Goal: Transaction & Acquisition: Book appointment/travel/reservation

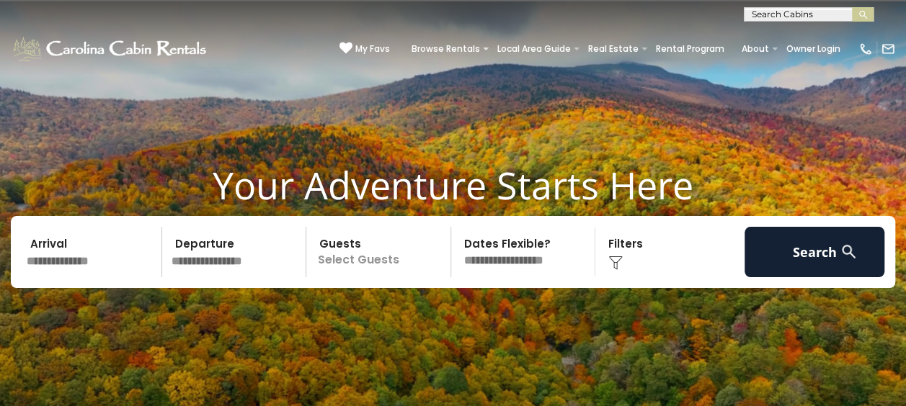
click at [372, 259] on p "Select Guests" at bounding box center [381, 252] width 140 height 50
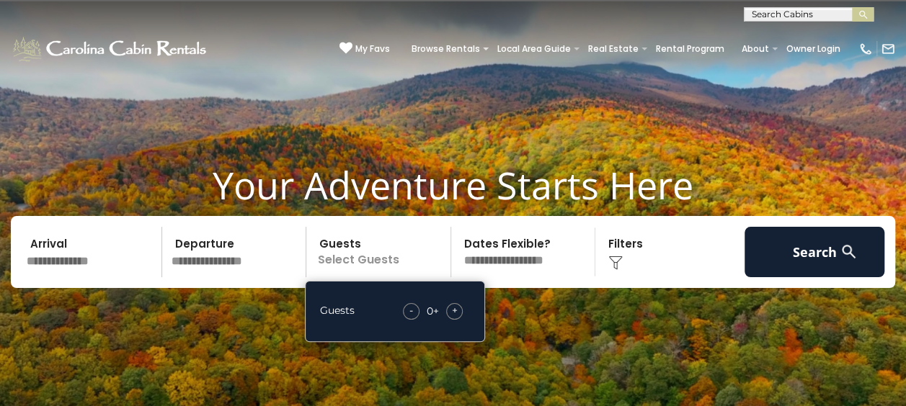
click at [465, 310] on div "- 0 + +" at bounding box center [433, 311] width 74 height 17
click at [457, 307] on span "+" at bounding box center [455, 310] width 6 height 14
click at [233, 259] on input "text" at bounding box center [236, 252] width 141 height 50
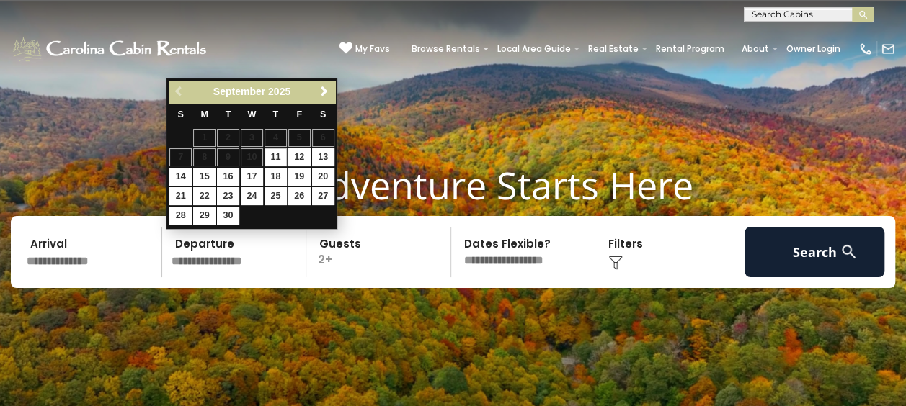
click at [82, 262] on input "text" at bounding box center [92, 252] width 141 height 50
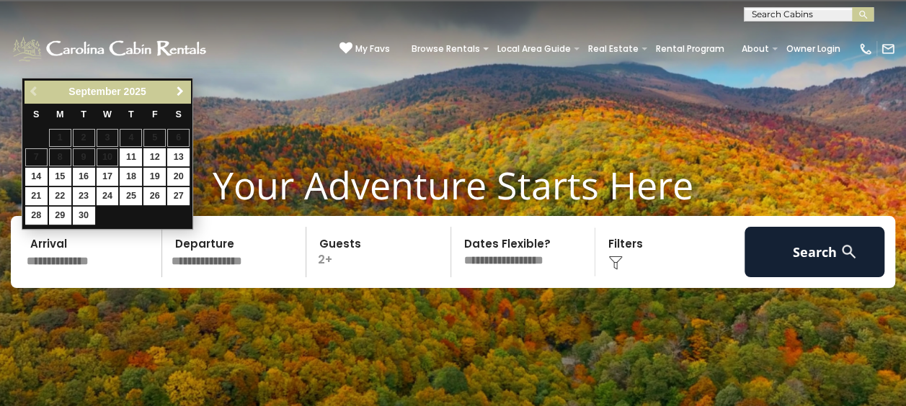
click at [177, 88] on span "Next" at bounding box center [180, 92] width 12 height 12
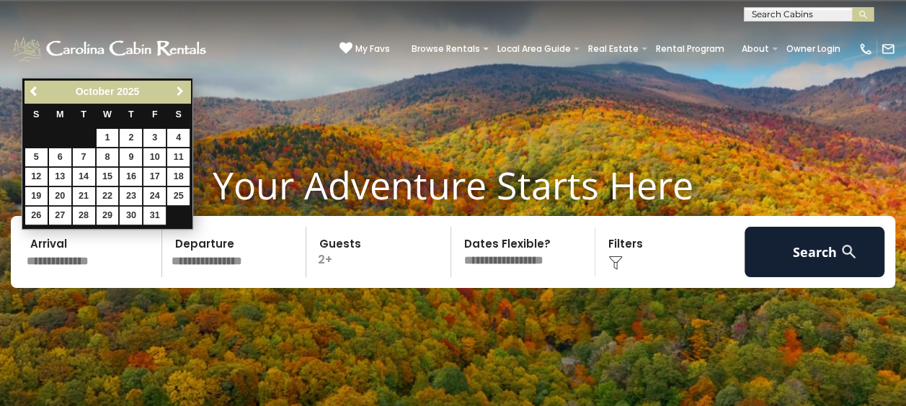
click at [179, 88] on span "Next" at bounding box center [180, 92] width 12 height 12
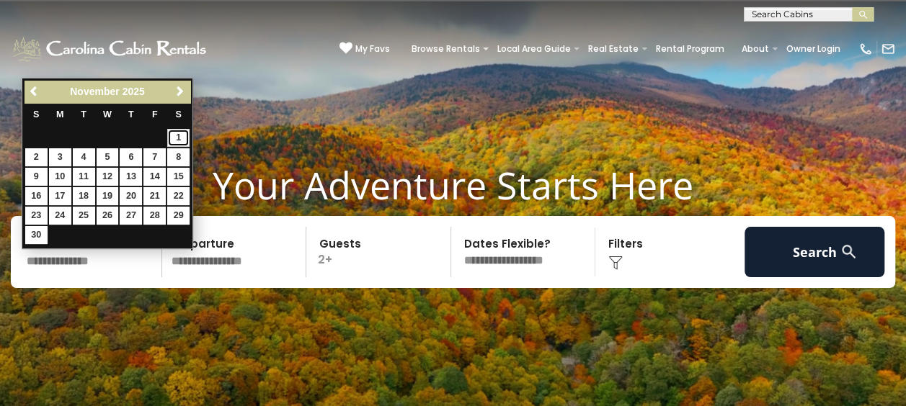
click at [179, 138] on link "1" at bounding box center [178, 138] width 22 height 18
type input "*******"
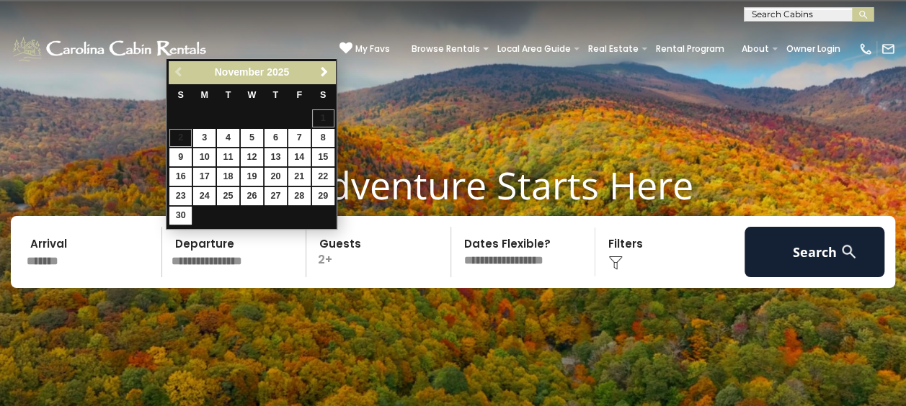
click at [201, 268] on input "text" at bounding box center [236, 252] width 141 height 50
click at [205, 249] on input "text" at bounding box center [236, 252] width 141 height 50
click at [228, 256] on input "text" at bounding box center [236, 252] width 141 height 50
click at [179, 75] on div "Previous Next November 2025" at bounding box center [252, 72] width 166 height 22
click at [179, 73] on div "Previous Next November 2025" at bounding box center [252, 72] width 166 height 22
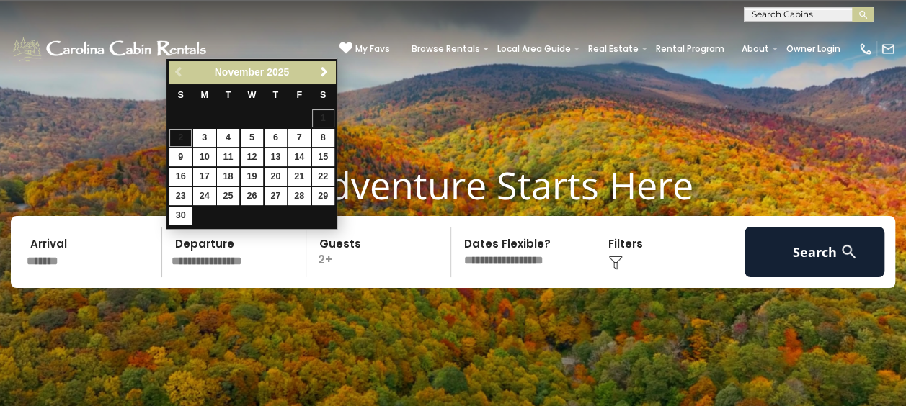
click at [179, 72] on div "Previous Next November 2025" at bounding box center [252, 72] width 166 height 22
click at [215, 259] on input "text" at bounding box center [236, 252] width 141 height 50
drag, startPoint x: 90, startPoint y: 253, endPoint x: 77, endPoint y: 249, distance: 13.5
click at [89, 253] on input "*******" at bounding box center [92, 252] width 141 height 50
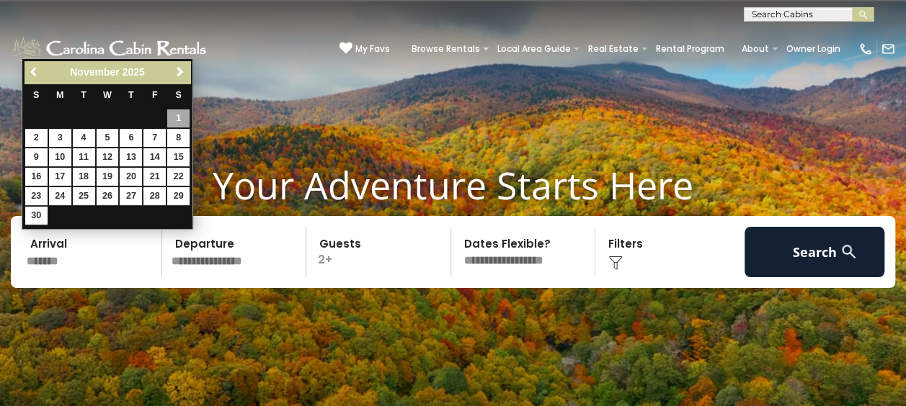
click at [38, 73] on span "Previous" at bounding box center [35, 72] width 12 height 12
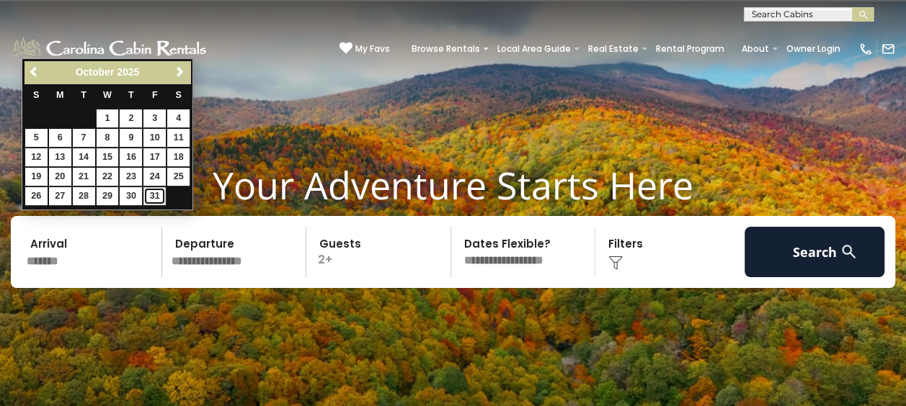
click at [153, 193] on link "31" at bounding box center [154, 196] width 22 height 18
type input "********"
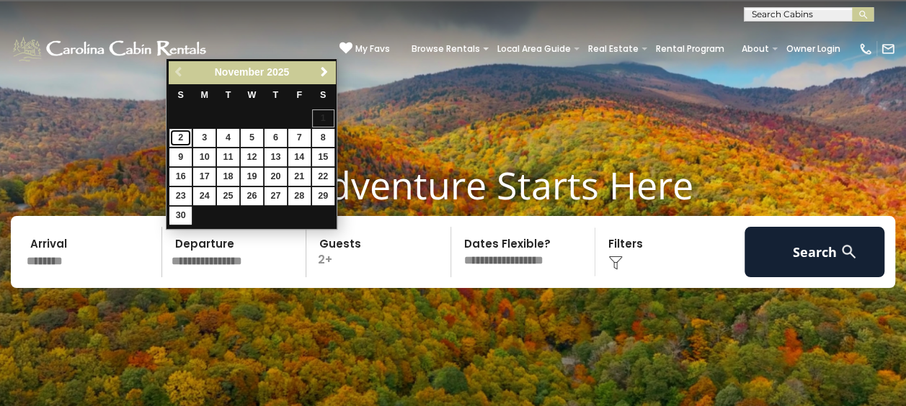
click at [177, 138] on link "2" at bounding box center [180, 138] width 22 height 18
type input "*******"
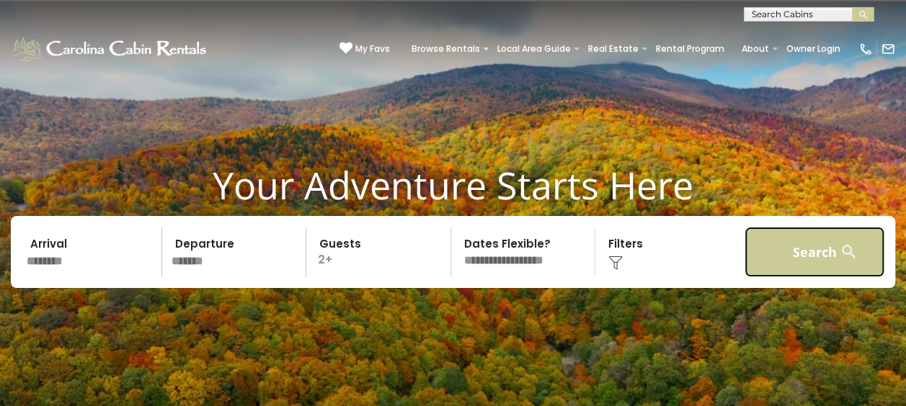
click at [781, 242] on button "Search" at bounding box center [814, 252] width 141 height 50
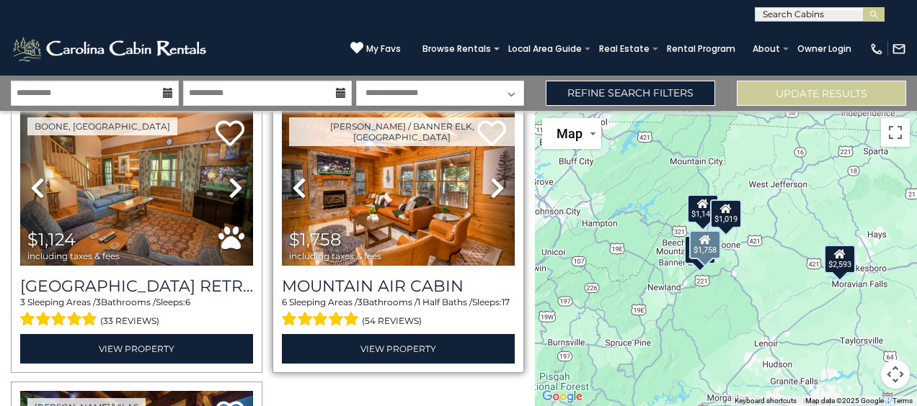
scroll to position [350, 0]
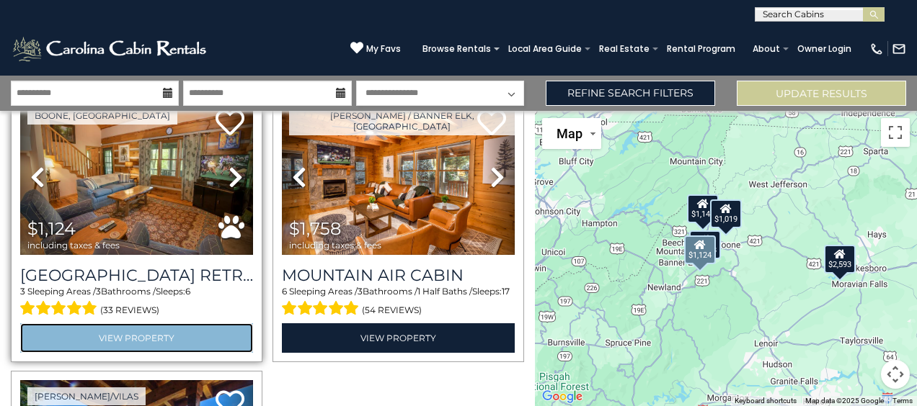
click at [133, 333] on link "View Property" at bounding box center [136, 339] width 233 height 30
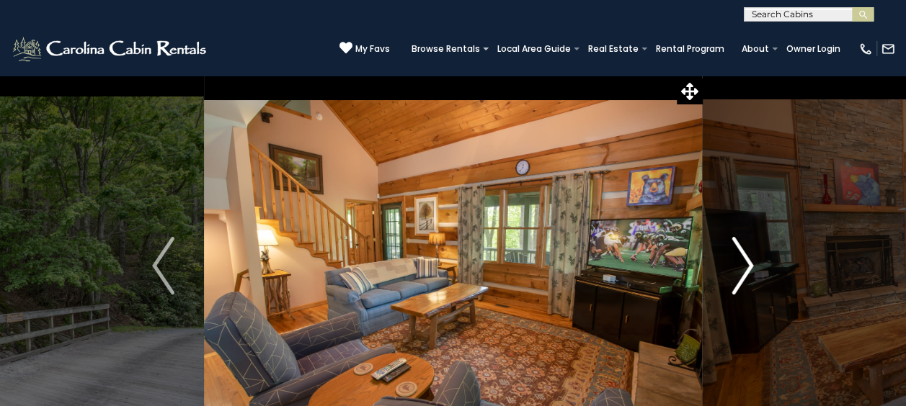
click at [741, 258] on img "Next" at bounding box center [742, 266] width 22 height 58
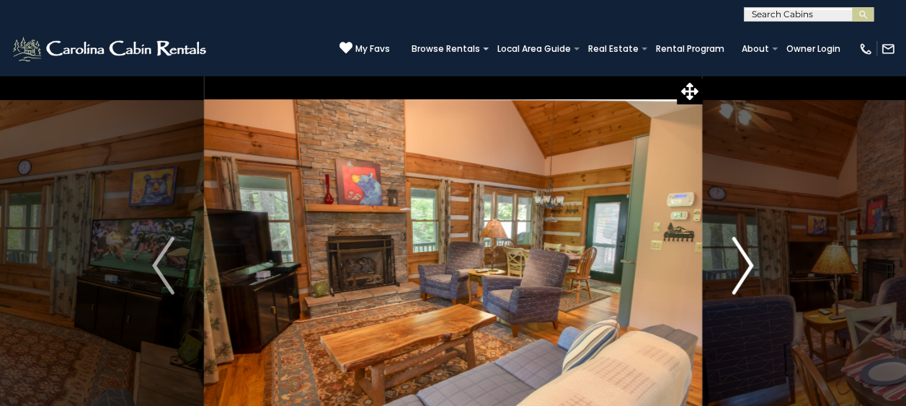
click at [741, 258] on img "Next" at bounding box center [742, 266] width 22 height 58
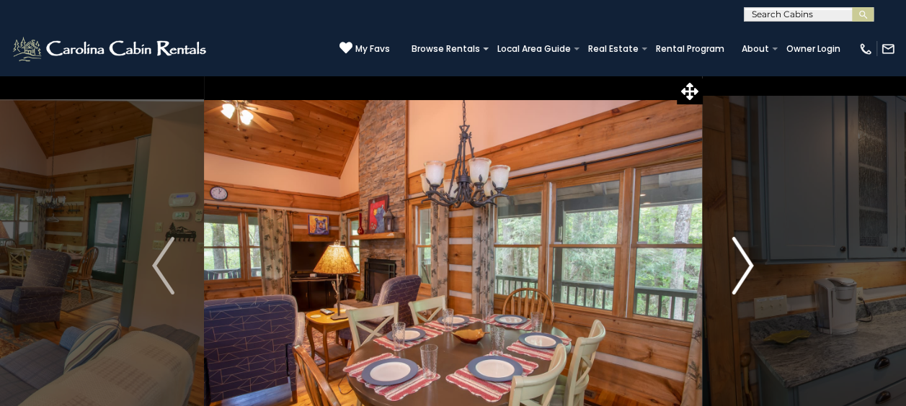
click at [741, 258] on img "Next" at bounding box center [742, 266] width 22 height 58
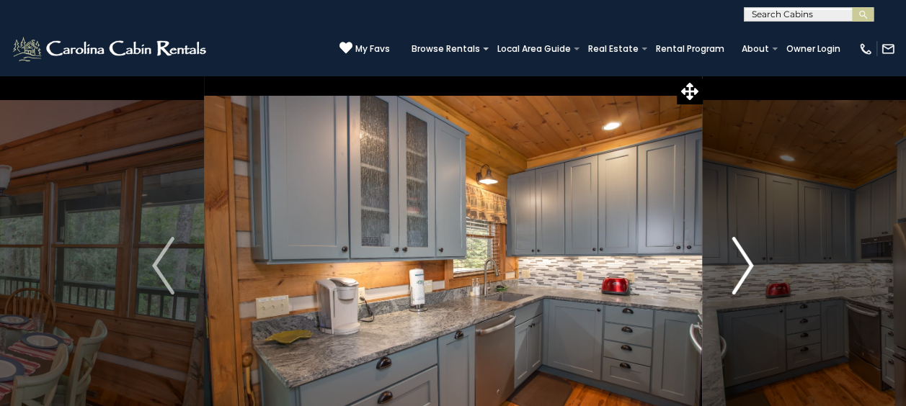
click at [741, 257] on img "Next" at bounding box center [742, 266] width 22 height 58
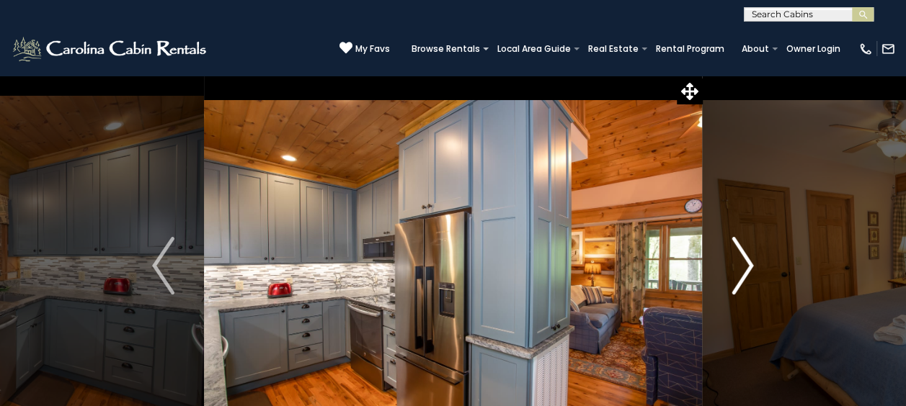
click at [741, 257] on img "Next" at bounding box center [742, 266] width 22 height 58
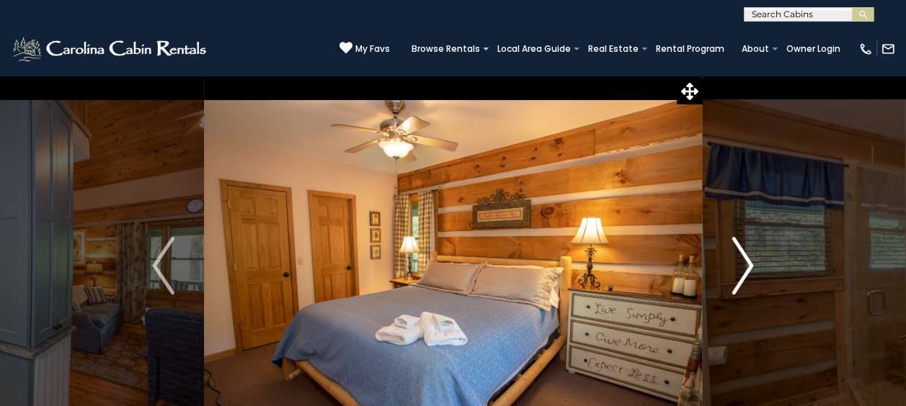
click at [741, 255] on img "Next" at bounding box center [742, 266] width 22 height 58
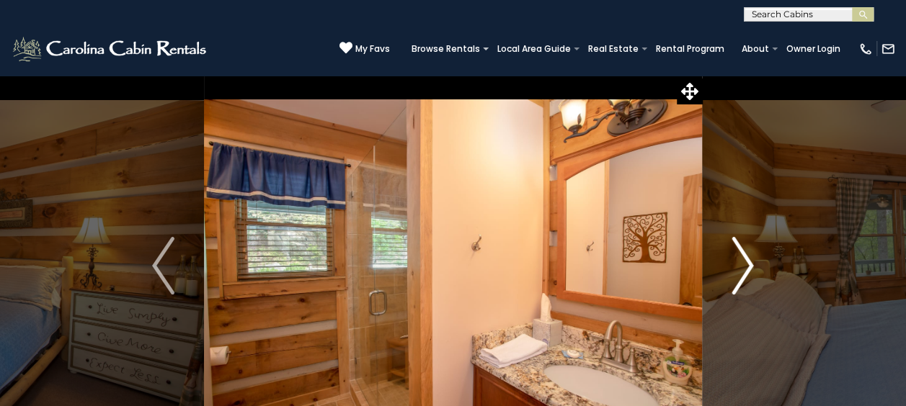
click at [744, 250] on img "Next" at bounding box center [742, 266] width 22 height 58
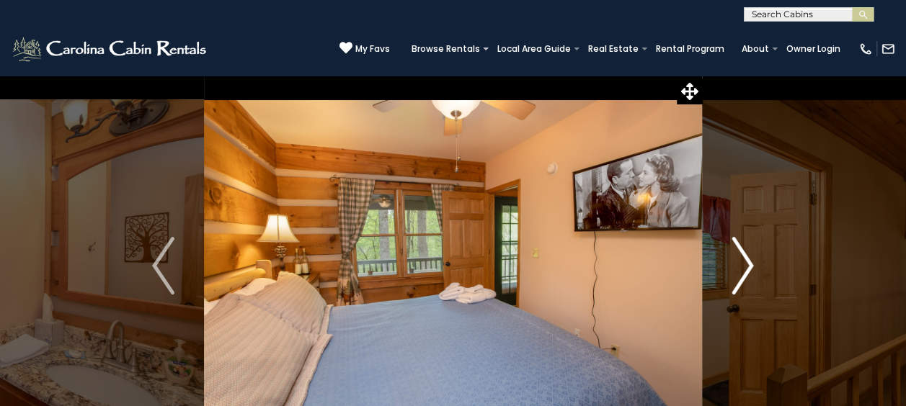
click at [744, 252] on img "Next" at bounding box center [742, 266] width 22 height 58
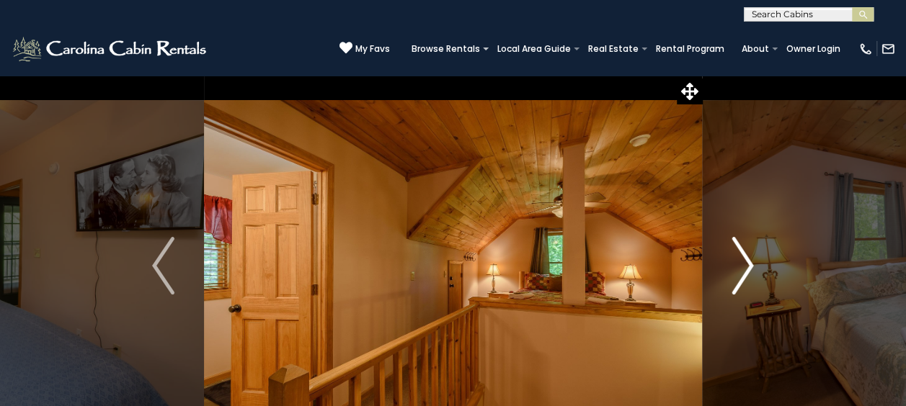
click at [739, 255] on img "Next" at bounding box center [742, 266] width 22 height 58
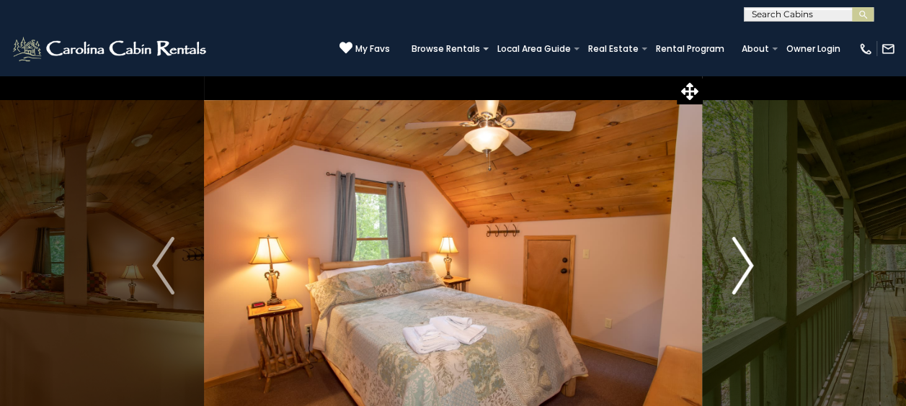
click at [741, 258] on img "Next" at bounding box center [742, 266] width 22 height 58
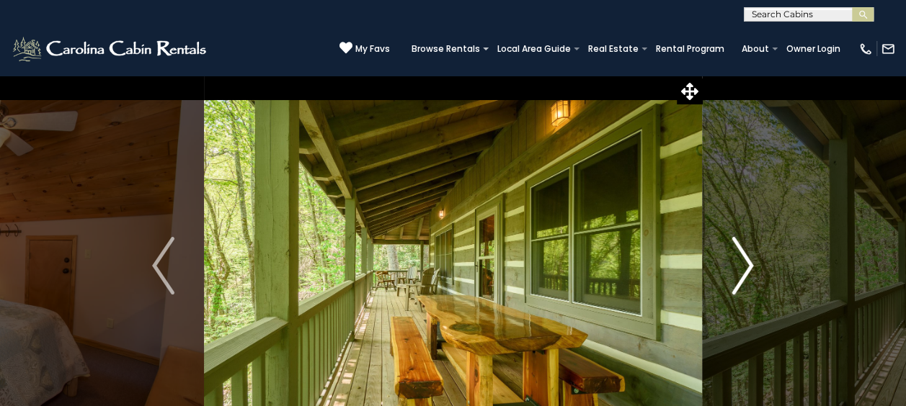
click at [743, 252] on img "Next" at bounding box center [742, 266] width 22 height 58
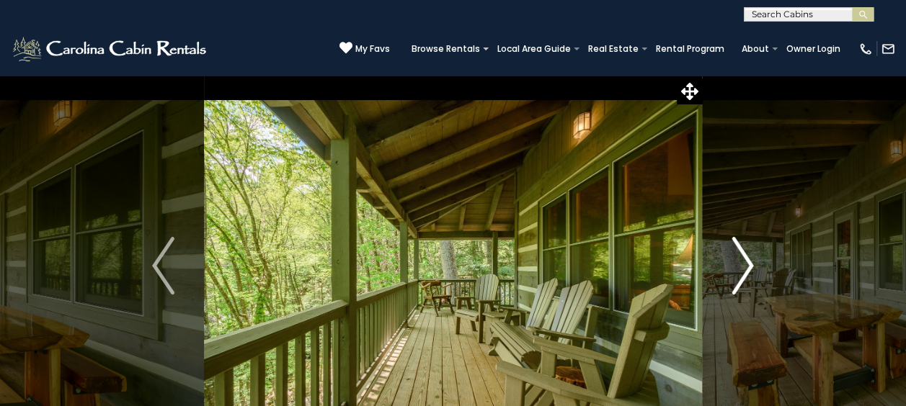
click at [739, 250] on img "Next" at bounding box center [742, 266] width 22 height 58
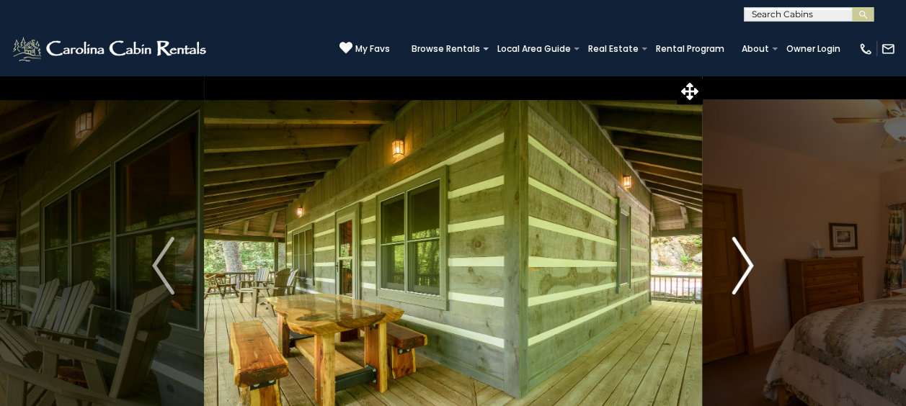
click at [739, 250] on img "Next" at bounding box center [742, 266] width 22 height 58
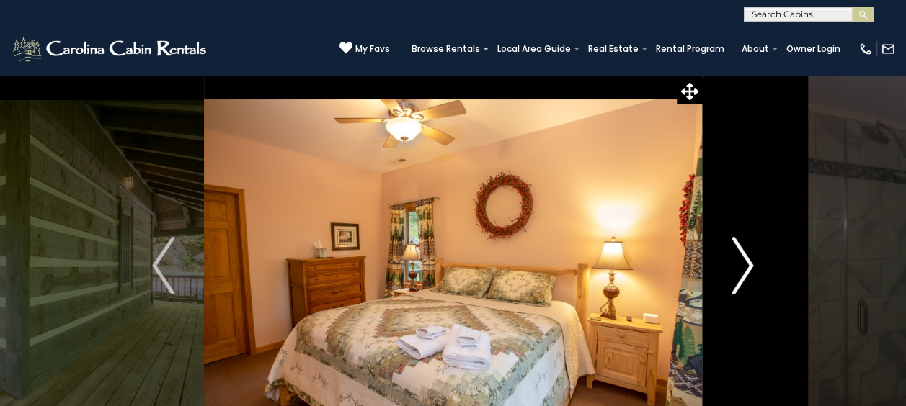
click at [739, 249] on img "Next" at bounding box center [742, 266] width 22 height 58
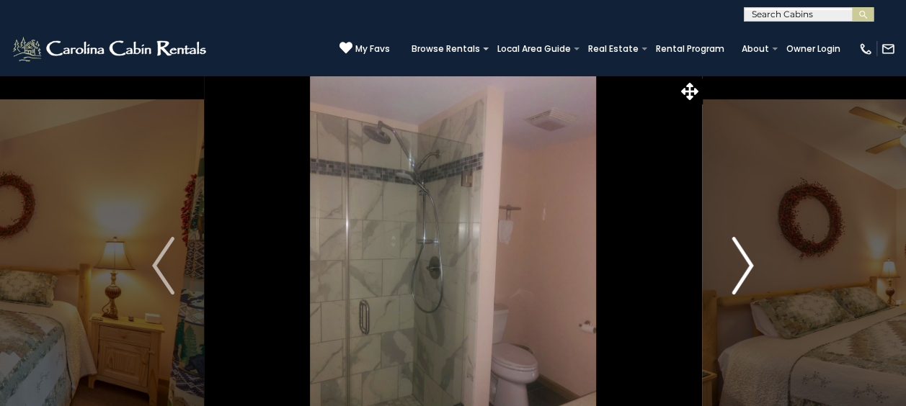
click at [737, 249] on img "Next" at bounding box center [742, 266] width 22 height 58
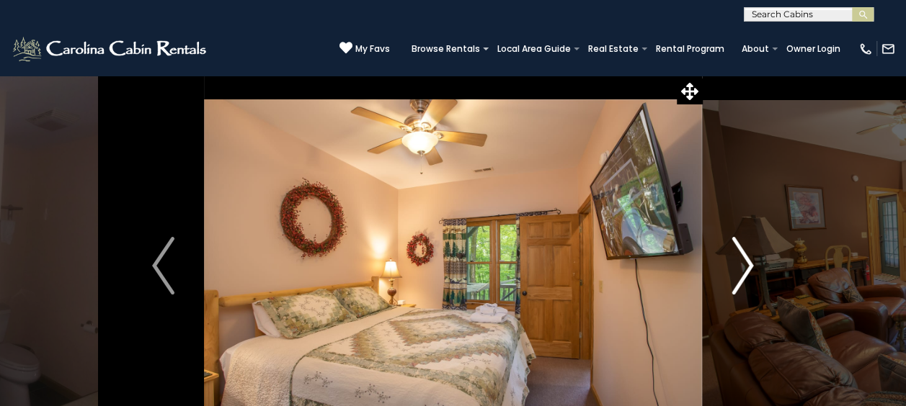
click at [736, 249] on img "Next" at bounding box center [742, 266] width 22 height 58
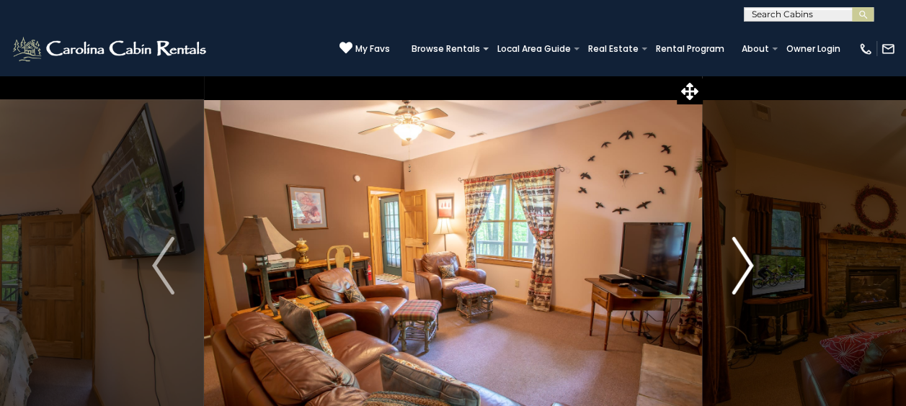
click at [736, 249] on img "Next" at bounding box center [742, 266] width 22 height 58
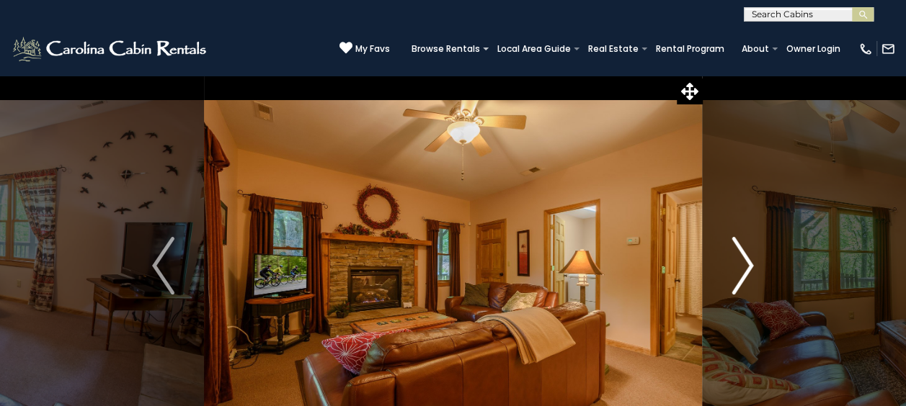
click at [736, 249] on img "Next" at bounding box center [742, 266] width 22 height 58
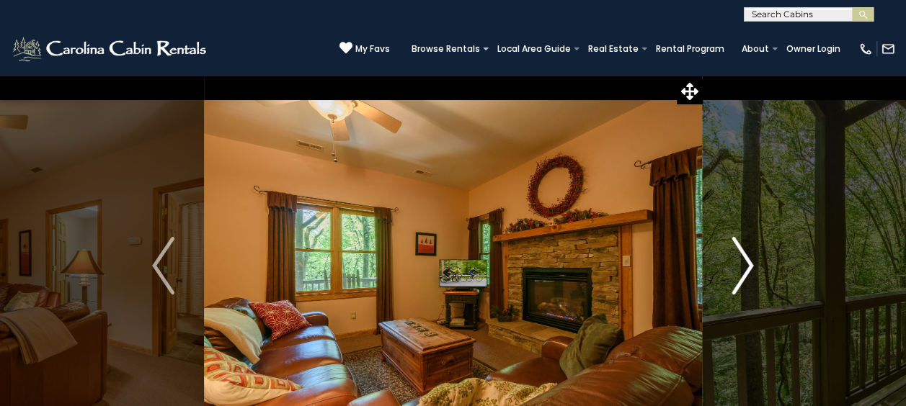
click at [736, 249] on img "Next" at bounding box center [742, 266] width 22 height 58
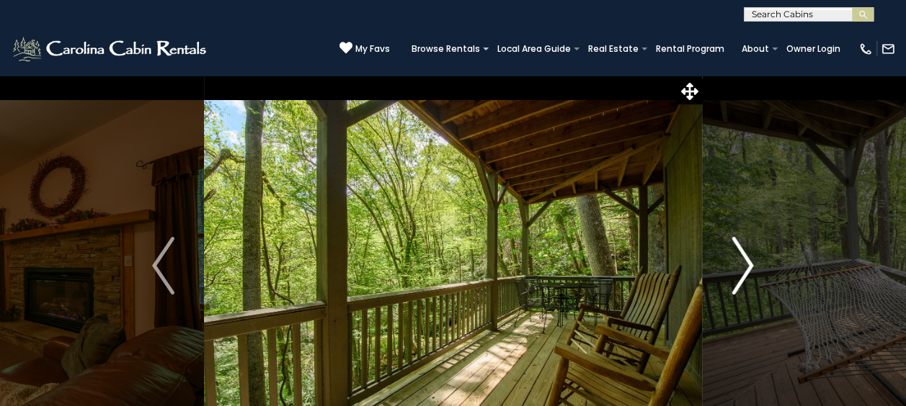
click at [734, 246] on img "Next" at bounding box center [742, 266] width 22 height 58
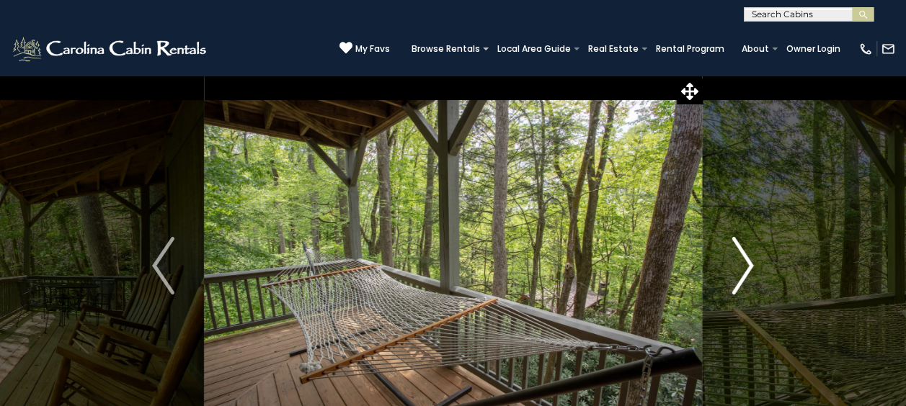
click at [732, 246] on img "Next" at bounding box center [742, 266] width 22 height 58
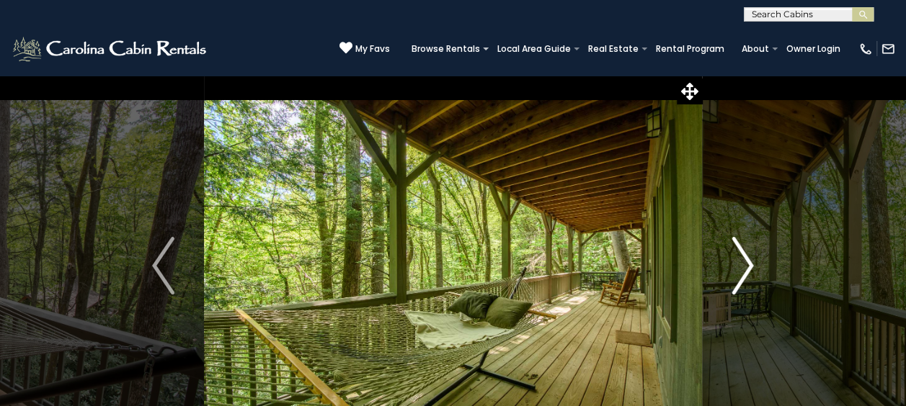
click at [744, 249] on img "Next" at bounding box center [742, 266] width 22 height 58
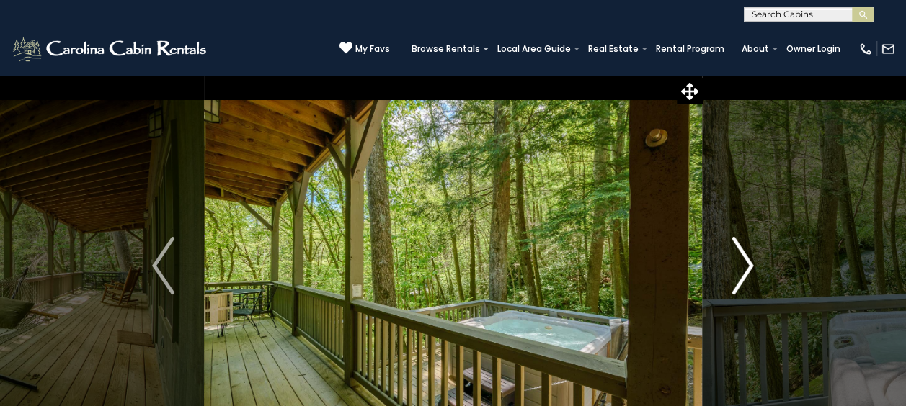
click at [739, 265] on img "Next" at bounding box center [742, 266] width 22 height 58
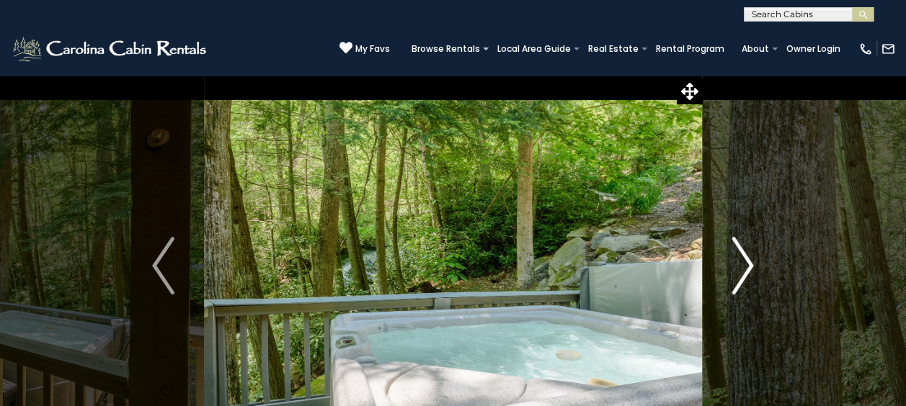
click at [741, 251] on img "Next" at bounding box center [742, 266] width 22 height 58
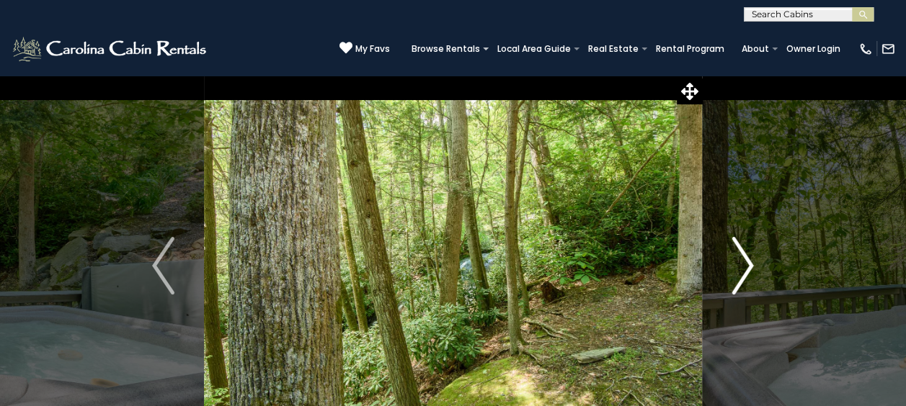
click at [744, 255] on img "Next" at bounding box center [742, 266] width 22 height 58
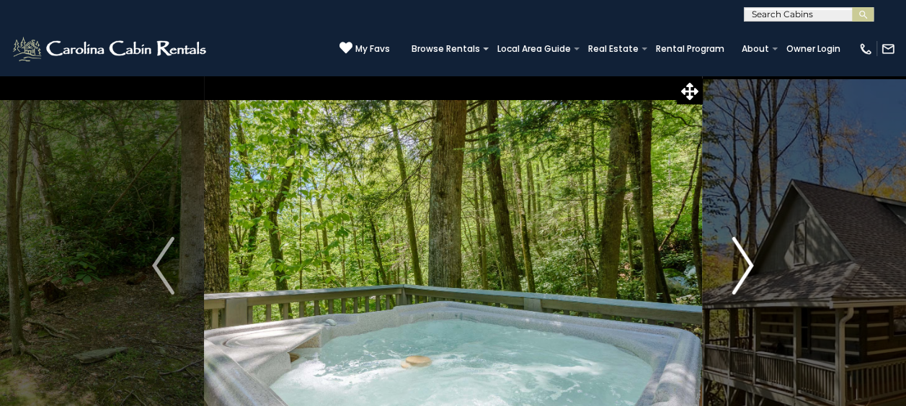
click at [744, 256] on img "Next" at bounding box center [742, 266] width 22 height 58
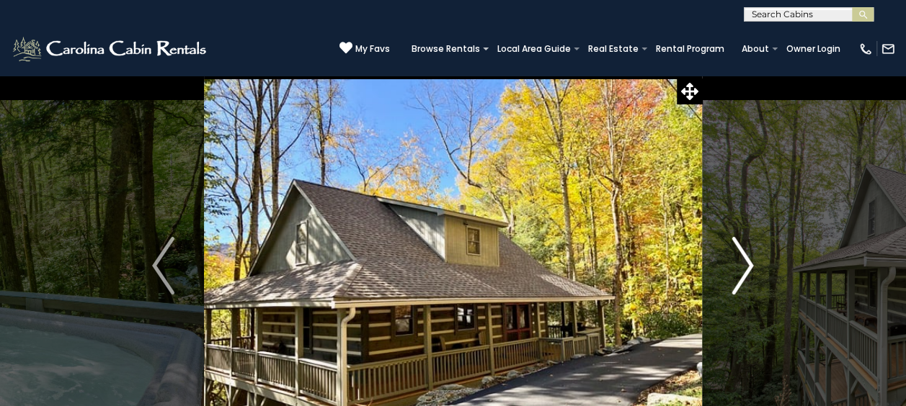
click at [749, 257] on img "Next" at bounding box center [742, 266] width 22 height 58
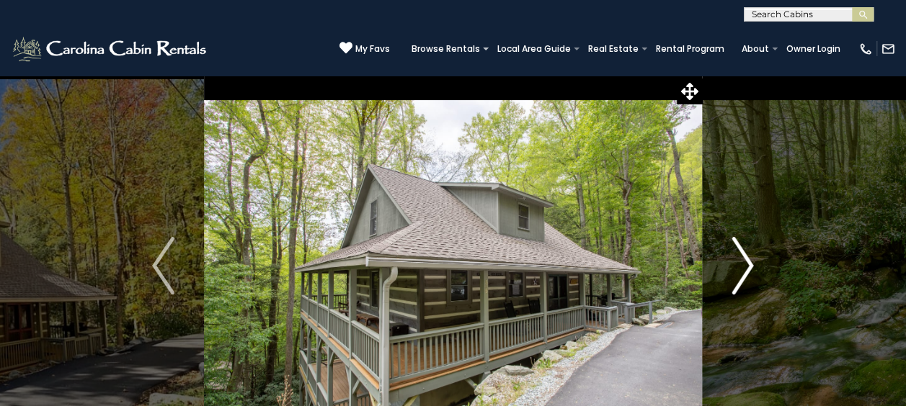
click at [746, 259] on img "Next" at bounding box center [742, 266] width 22 height 58
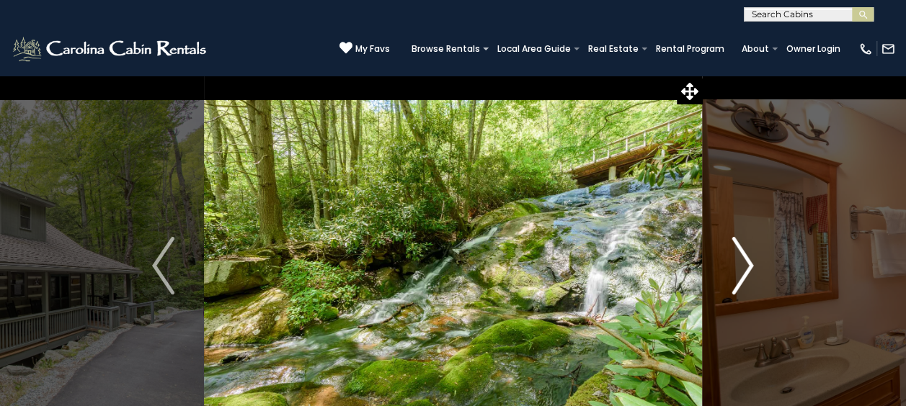
click at [739, 274] on img "Next" at bounding box center [742, 266] width 22 height 58
